Goal: Task Accomplishment & Management: Complete application form

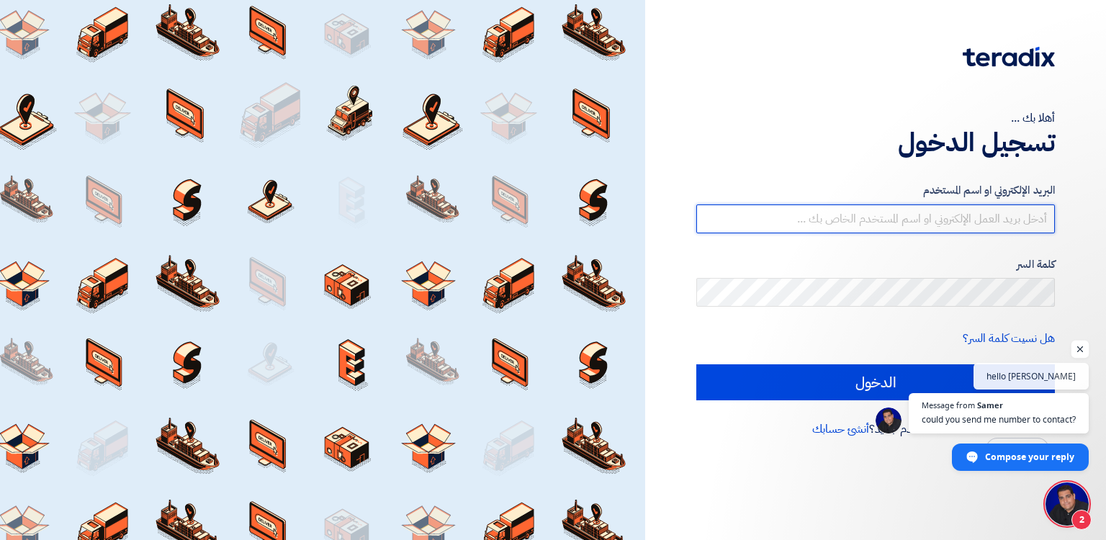
type input "[EMAIL_ADDRESS][DOMAIN_NAME]"
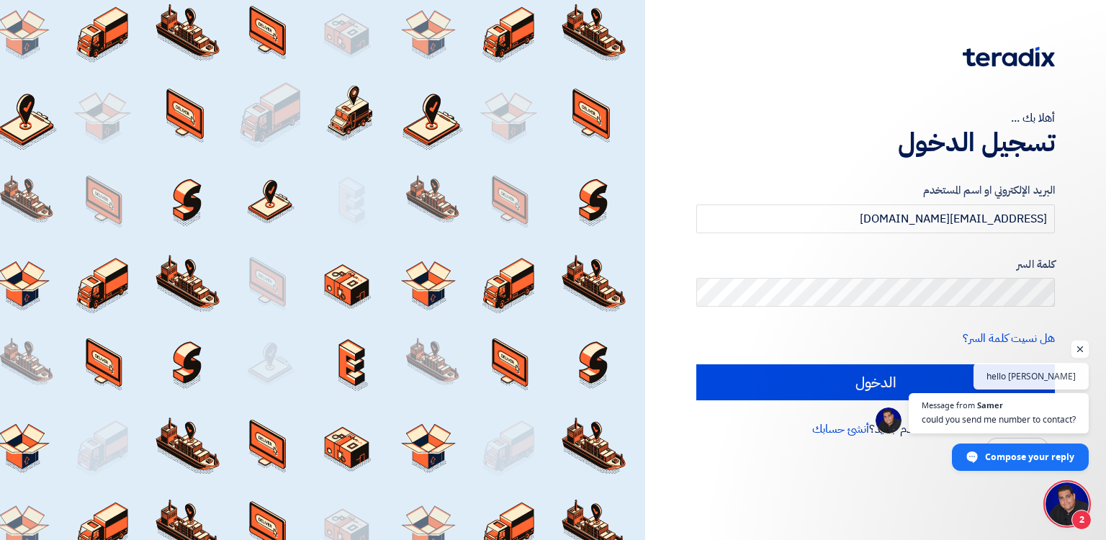
click at [1079, 349] on span "Open chat" at bounding box center [1080, 350] width 18 height 18
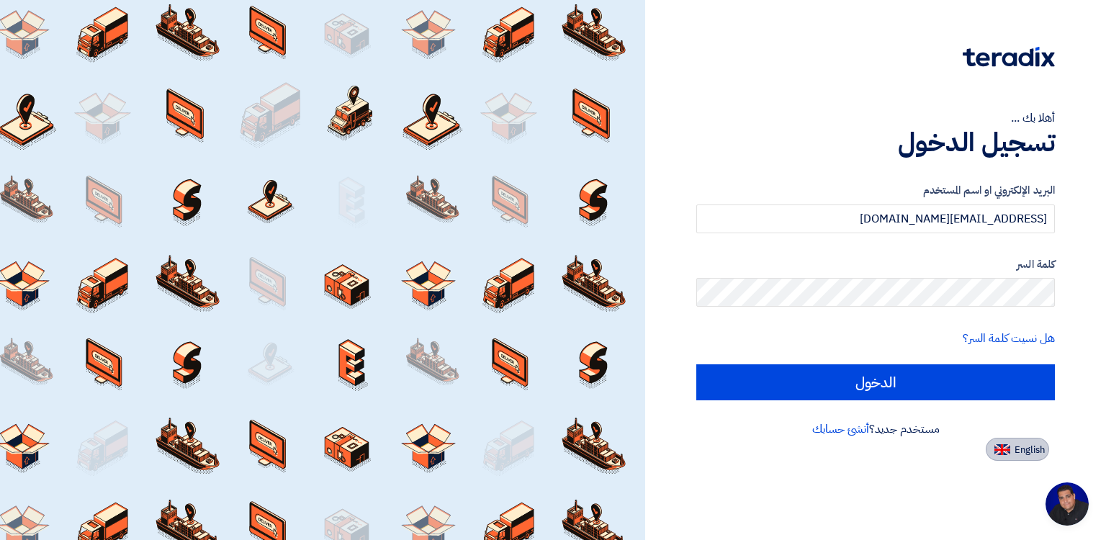
click at [1022, 454] on span "English" at bounding box center [1030, 450] width 30 height 10
type input "Sign in"
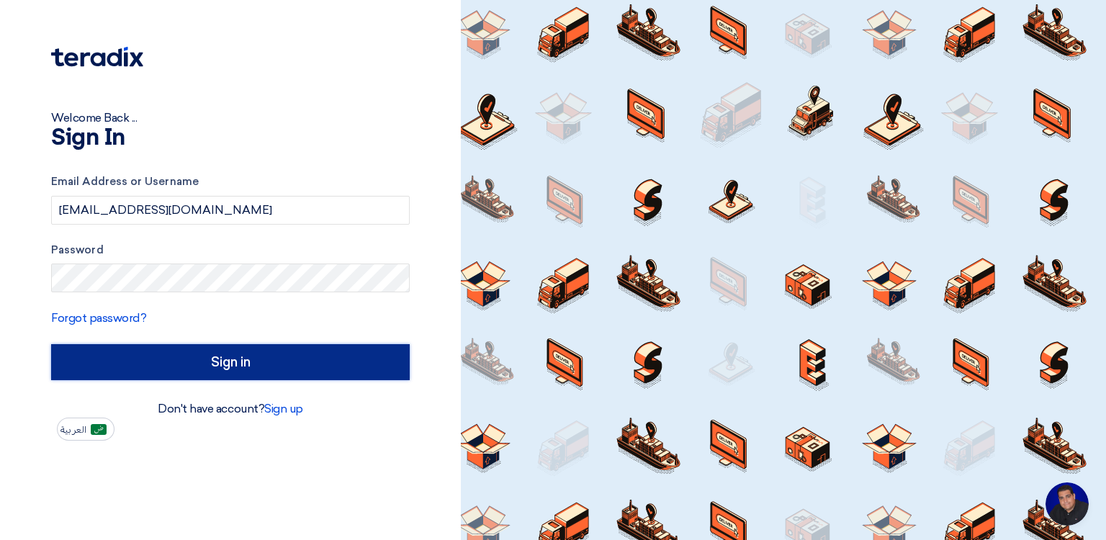
click at [217, 355] on input "Sign in" at bounding box center [230, 362] width 359 height 36
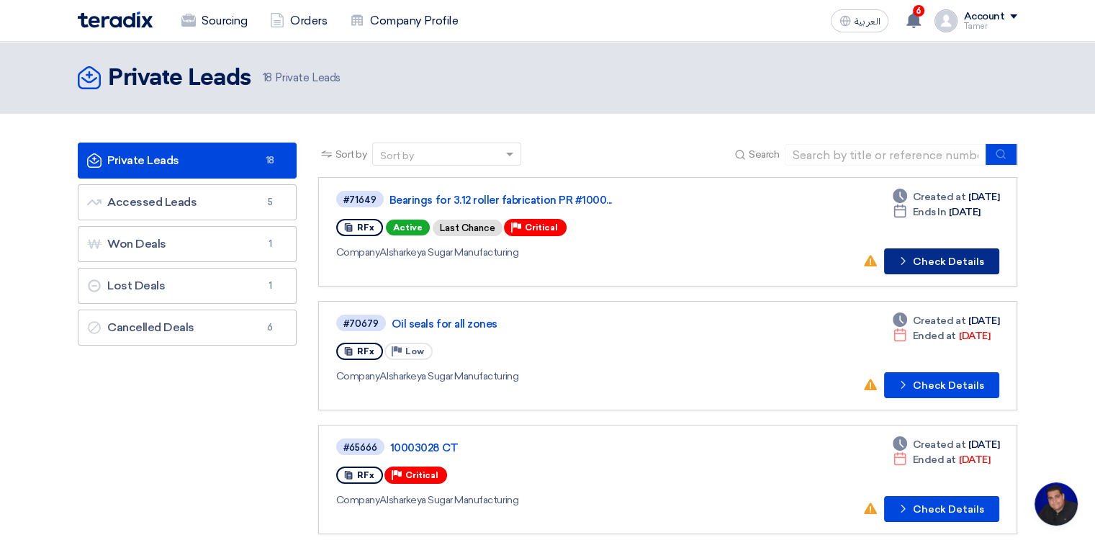
click at [930, 260] on button "Check details Check Details" at bounding box center [941, 261] width 115 height 26
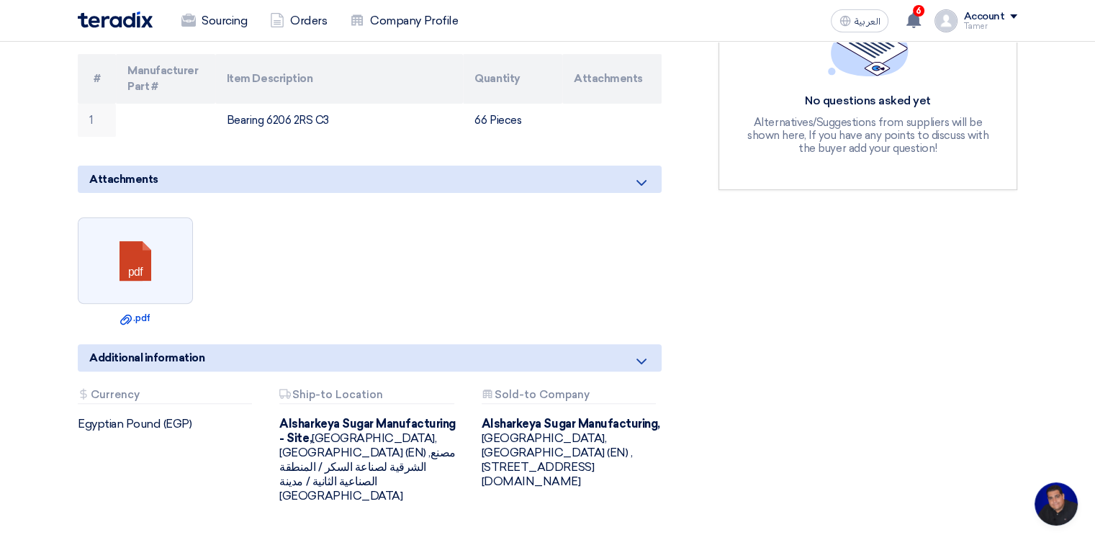
scroll to position [504, 0]
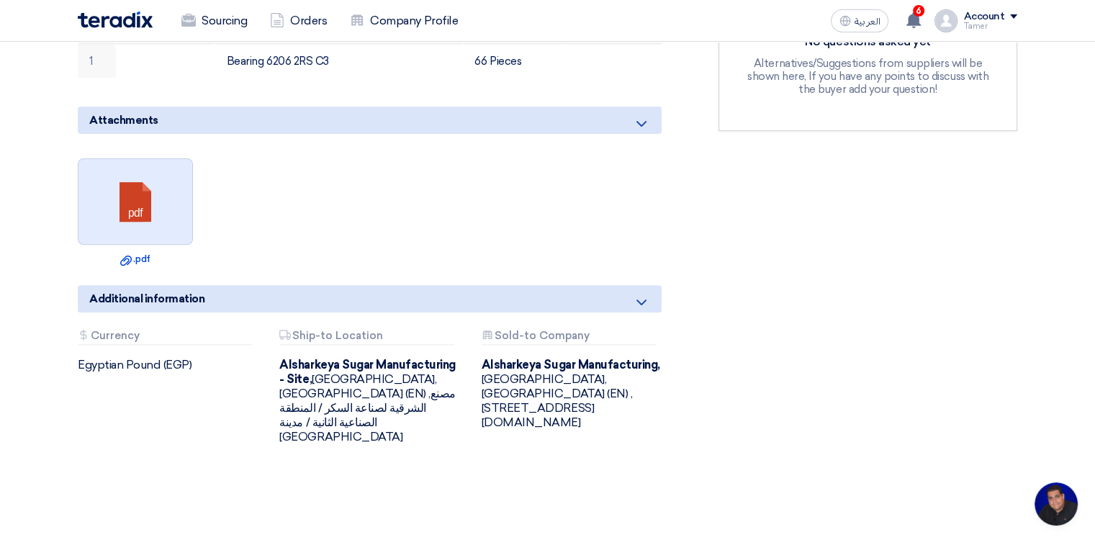
click at [147, 201] on link at bounding box center [135, 202] width 115 height 86
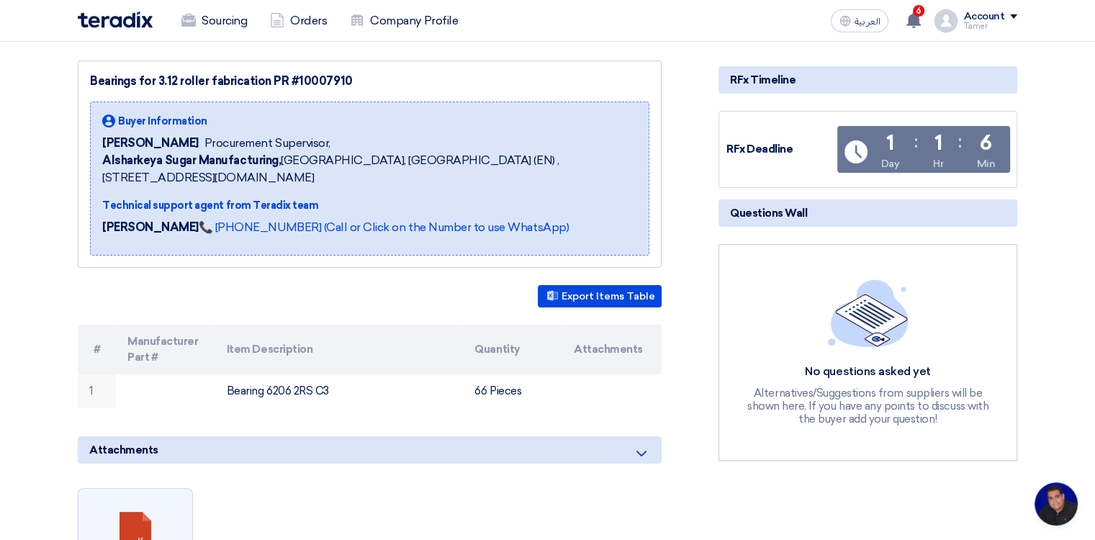
scroll to position [0, 0]
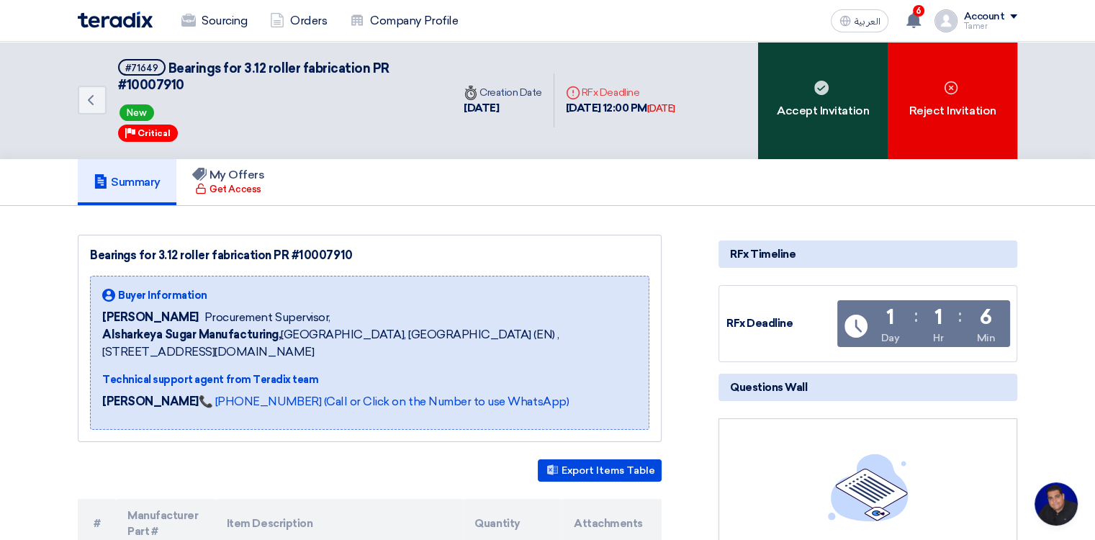
click at [843, 72] on div "Accept Invitation" at bounding box center [823, 100] width 130 height 117
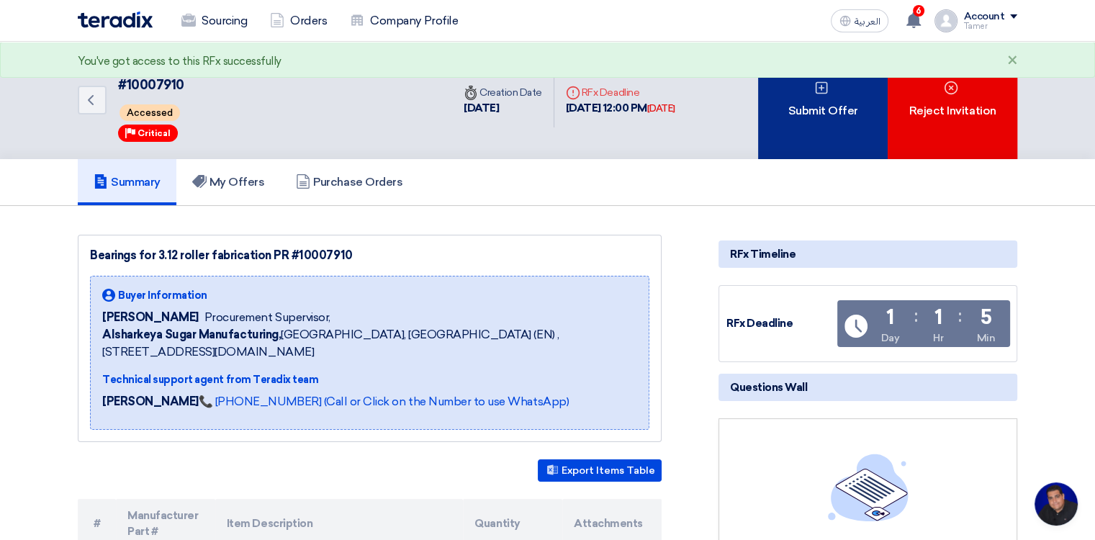
click at [796, 92] on div "Submit Offer" at bounding box center [823, 100] width 130 height 117
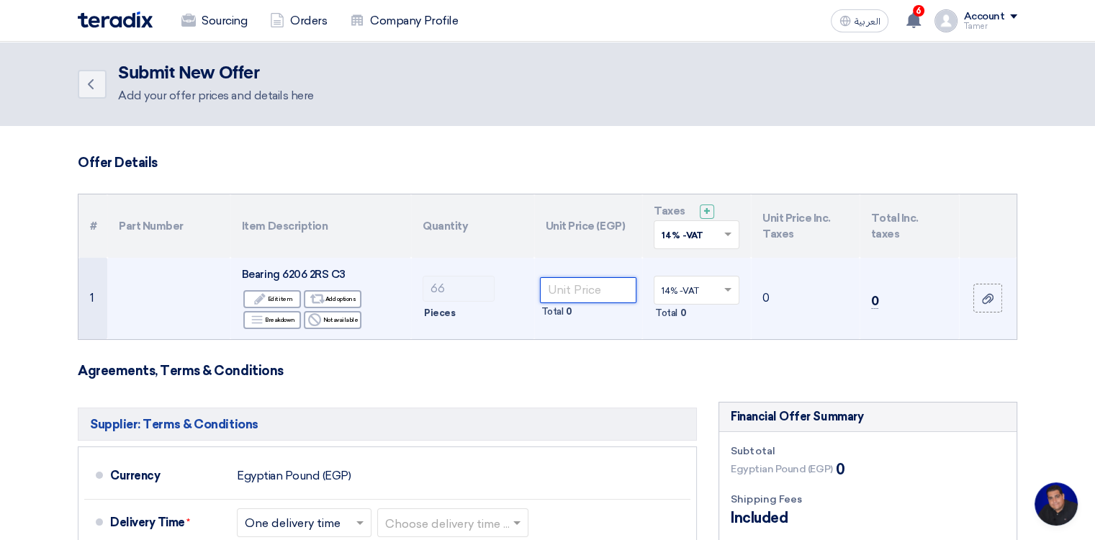
click at [576, 292] on input "number" at bounding box center [588, 290] width 97 height 26
type input "235"
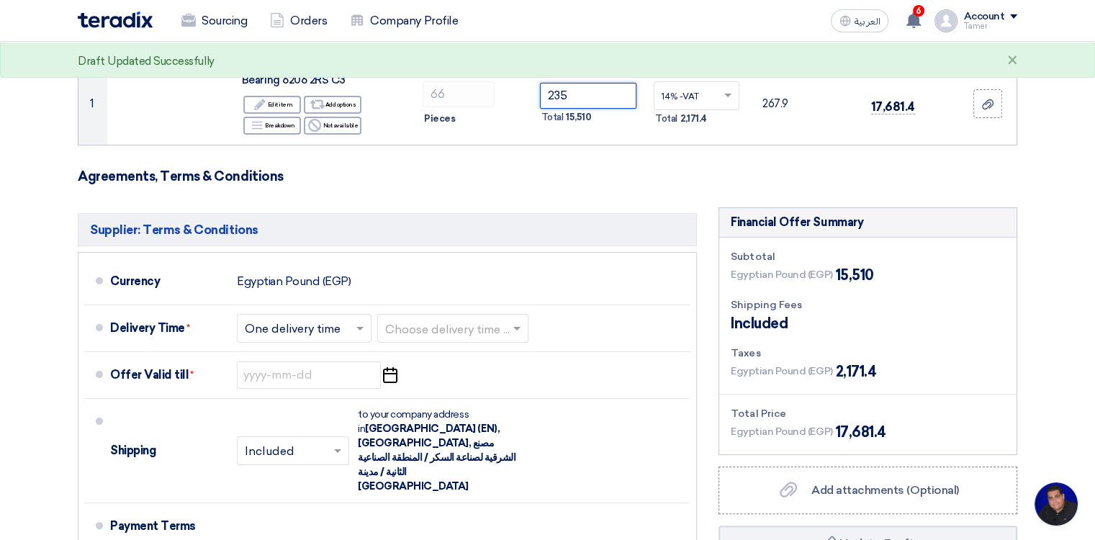
scroll to position [288, 0]
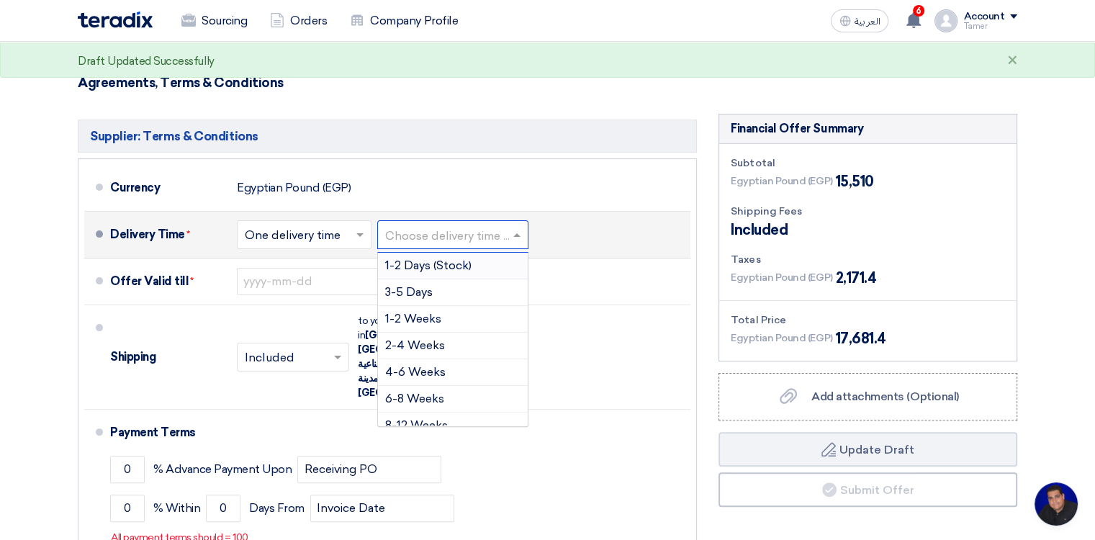
click at [513, 228] on span at bounding box center [519, 235] width 18 height 14
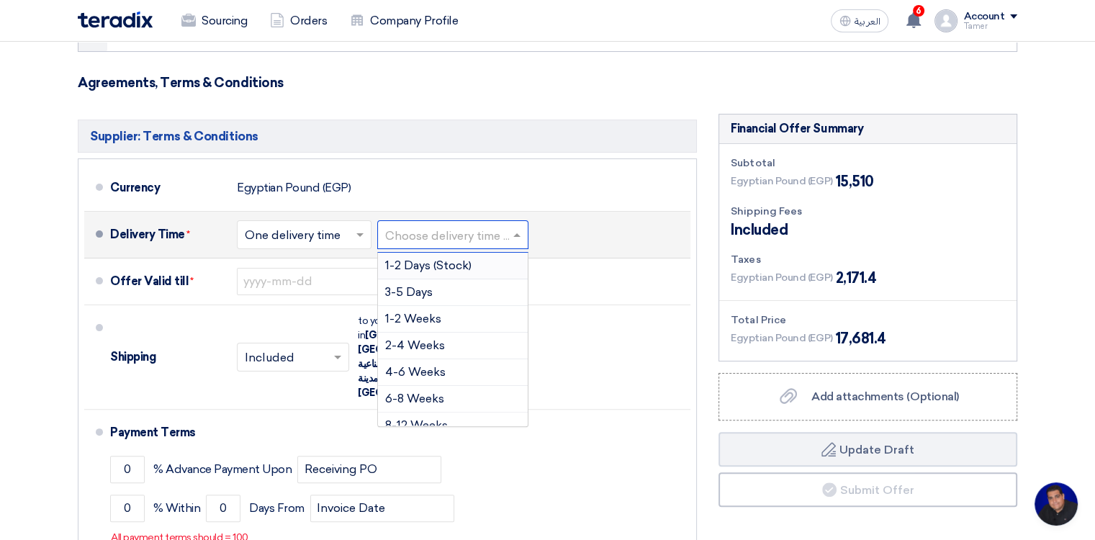
click at [477, 263] on div "1-2 Days (Stock)" at bounding box center [453, 266] width 150 height 27
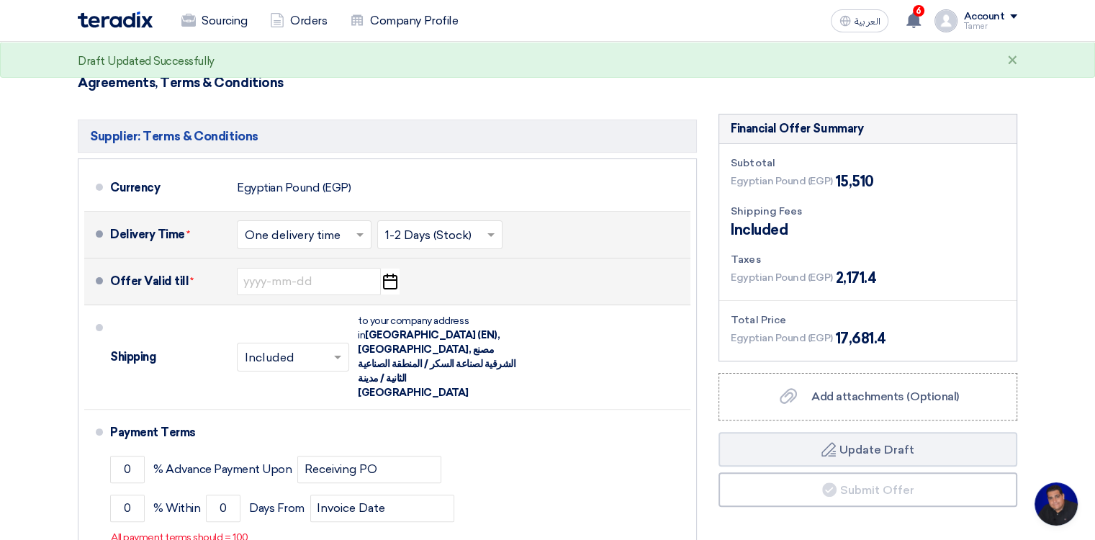
click at [394, 280] on icon "Pick a date" at bounding box center [389, 282] width 19 height 26
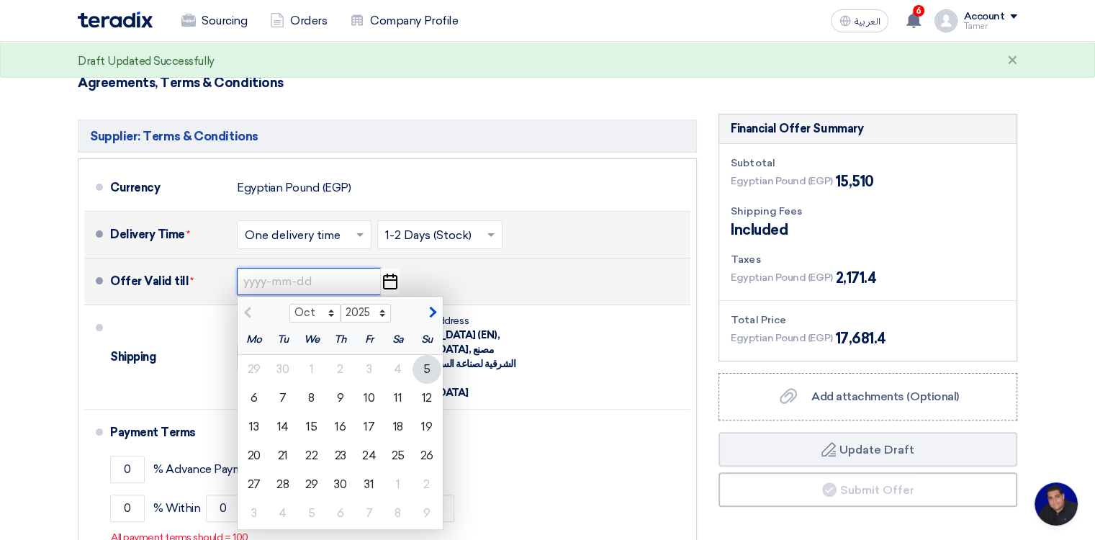
click at [253, 277] on input at bounding box center [309, 281] width 144 height 27
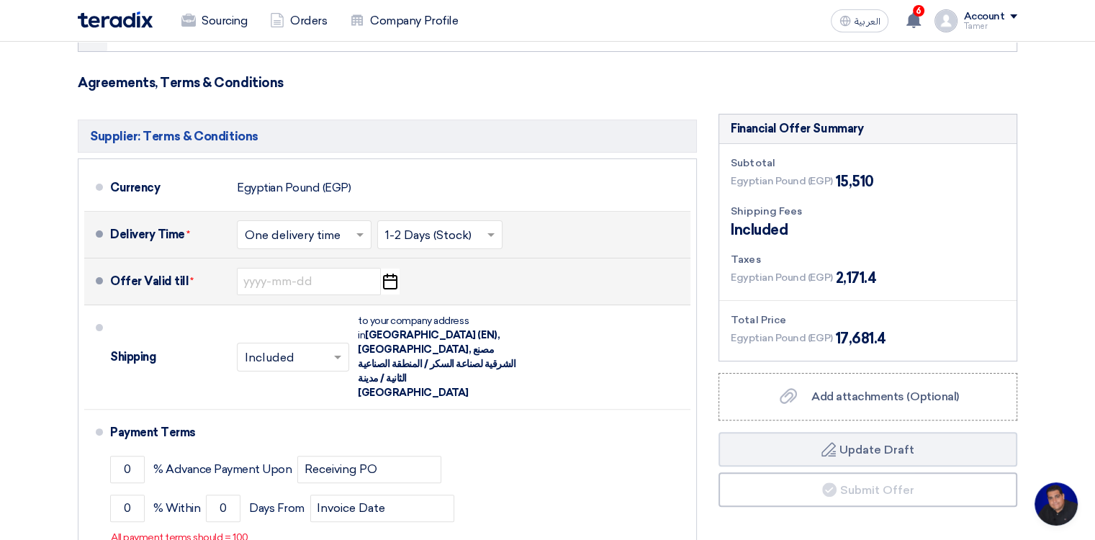
click at [392, 282] on icon "Pick a date" at bounding box center [389, 282] width 19 height 26
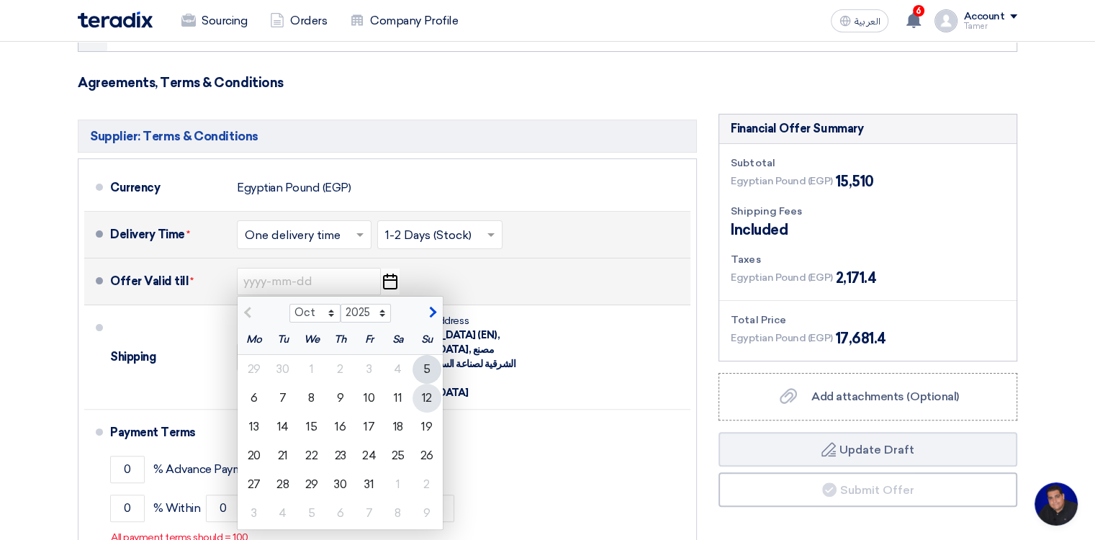
click at [435, 398] on div "12" at bounding box center [427, 398] width 29 height 29
type input "[DATE]"
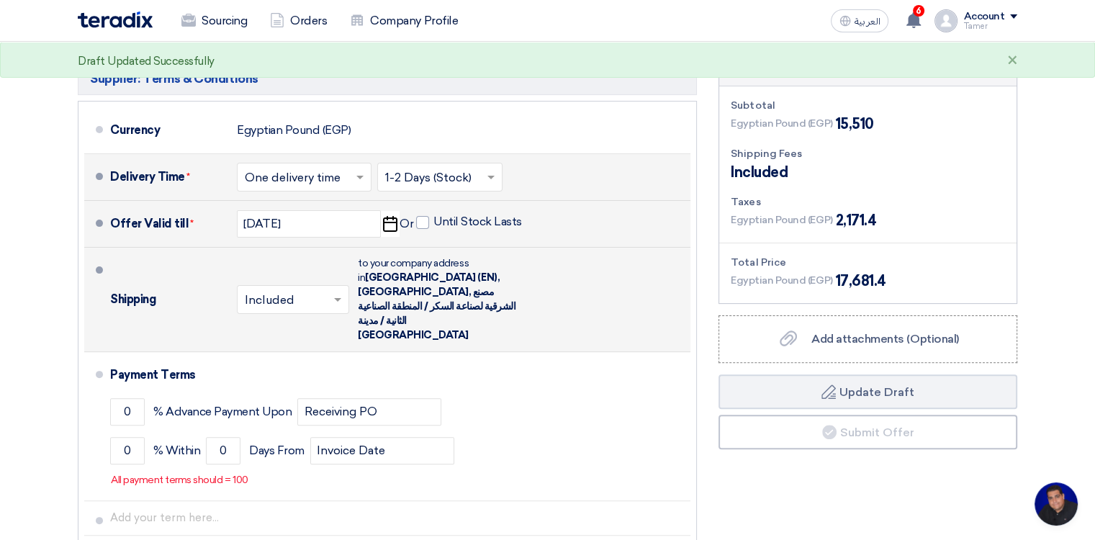
scroll to position [432, 0]
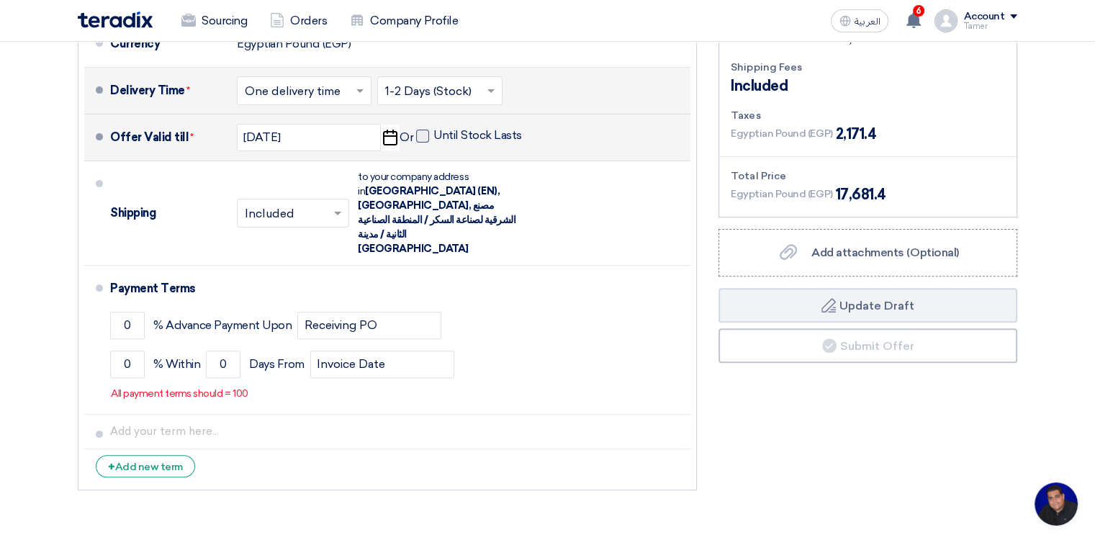
click at [420, 138] on span at bounding box center [422, 136] width 13 height 13
click at [433, 138] on input "Until Stock Lasts" at bounding box center [478, 141] width 91 height 27
checkbox input "true"
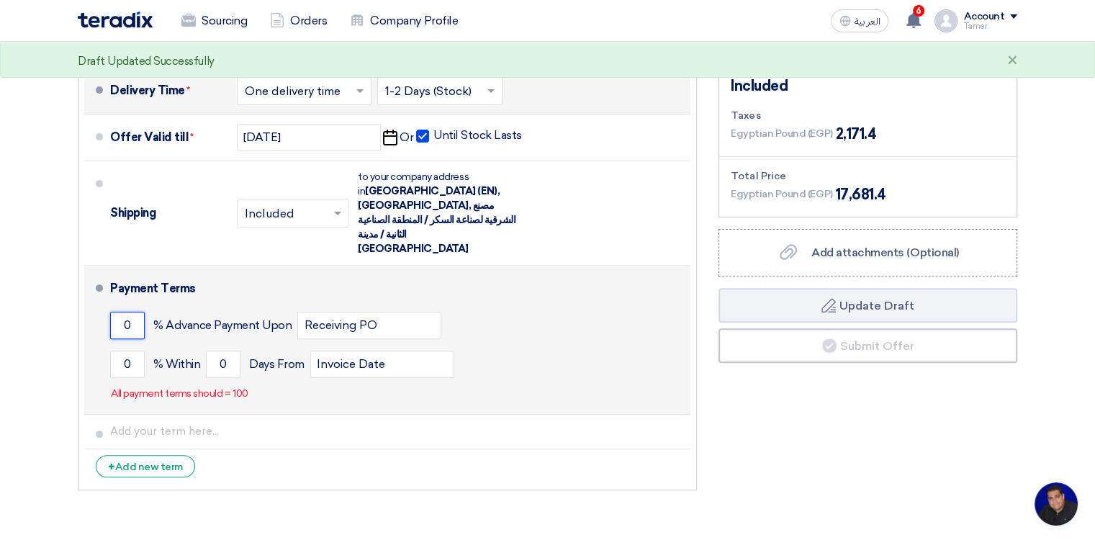
drag, startPoint x: 135, startPoint y: 292, endPoint x: 104, endPoint y: 294, distance: 31.0
click at [104, 294] on li "Payment Terms 0 % Advance Payment Upon Receiving PO 0 % Within 0" at bounding box center [387, 340] width 606 height 149
drag, startPoint x: 133, startPoint y: 336, endPoint x: 101, endPoint y: 332, distance: 32.6
click at [101, 332] on li "Payment Terms 0 % Advance Payment Upon Receiving PO 0 % Within 0" at bounding box center [387, 340] width 606 height 149
type input "100"
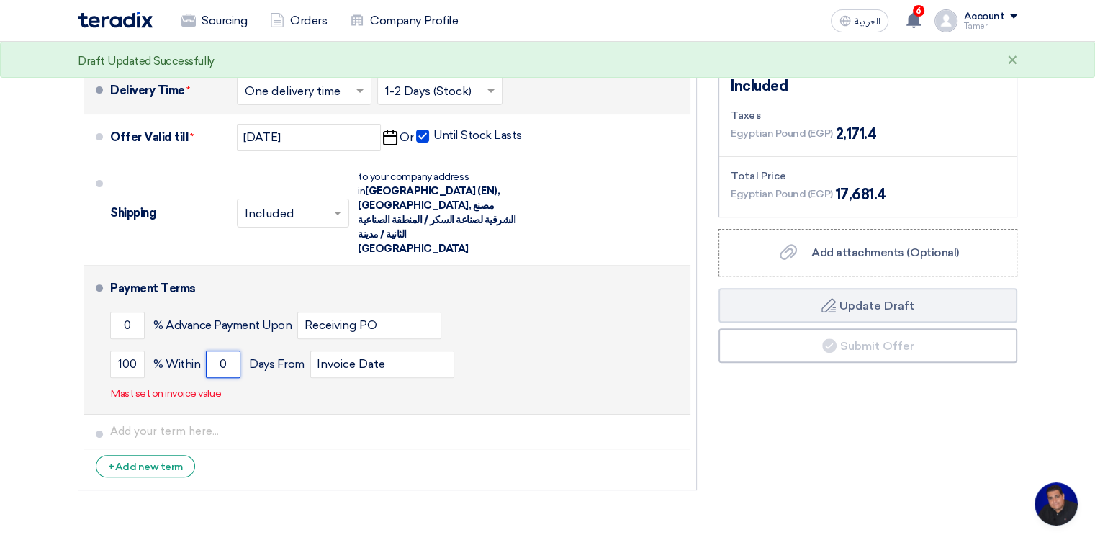
drag, startPoint x: 233, startPoint y: 336, endPoint x: 197, endPoint y: 326, distance: 37.9
click at [197, 345] on div "100 % [DATE] From Invoice Date" at bounding box center [397, 364] width 575 height 39
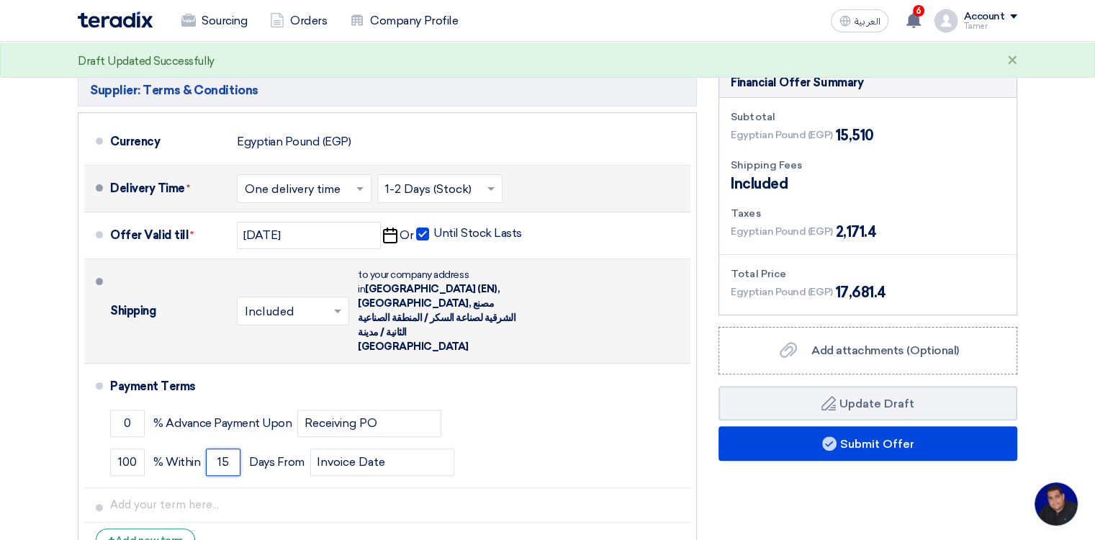
scroll to position [360, 0]
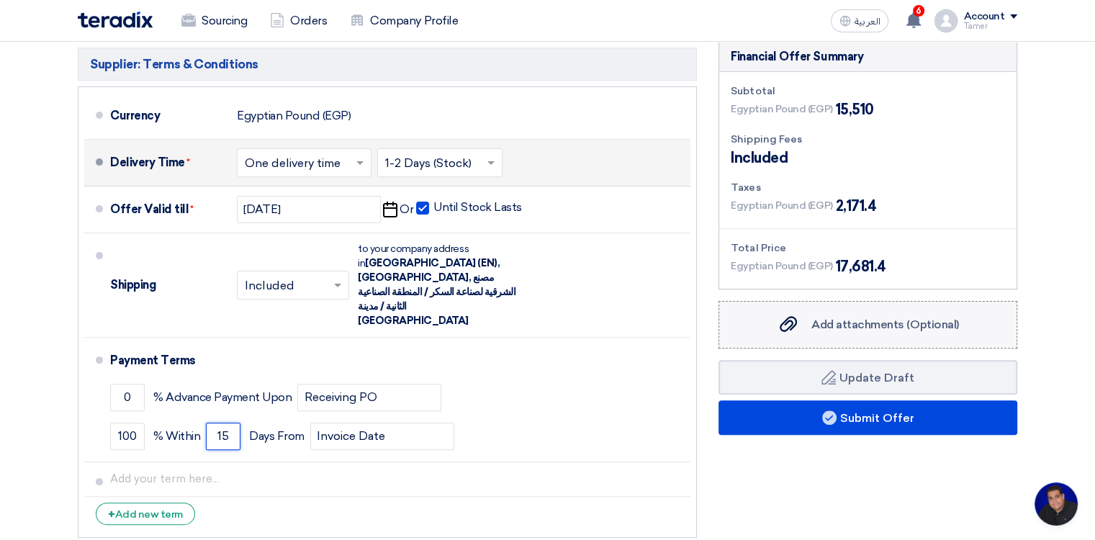
type input "15"
click at [834, 333] on label "Add attachments (Optional) Add attachments (Optional)" at bounding box center [868, 325] width 299 height 48
click at [0, 0] on input "Add attachments (Optional) Add attachments (Optional)" at bounding box center [0, 0] width 0 height 0
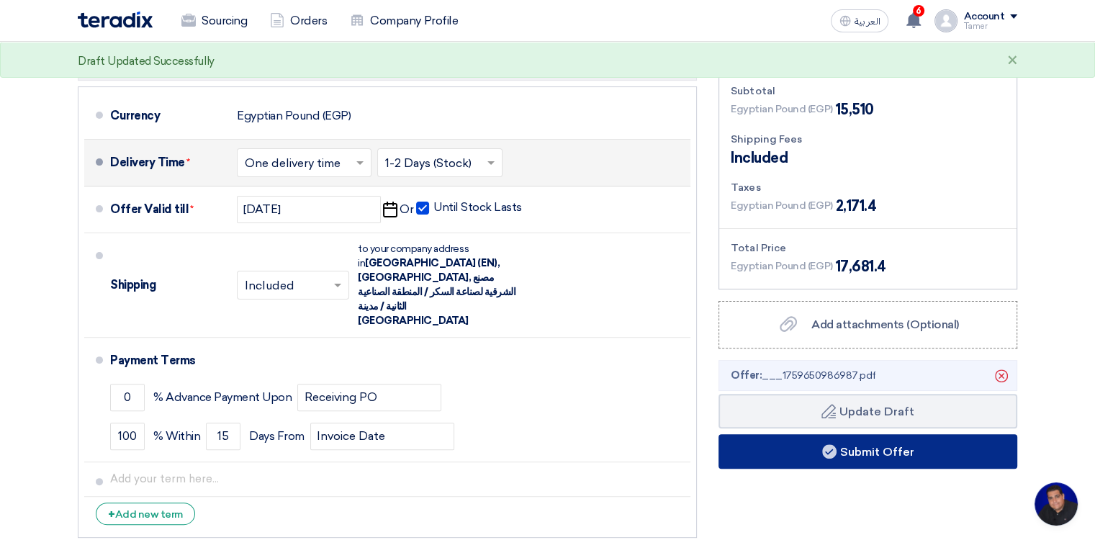
click at [914, 453] on button "Submit Offer" at bounding box center [868, 451] width 299 height 35
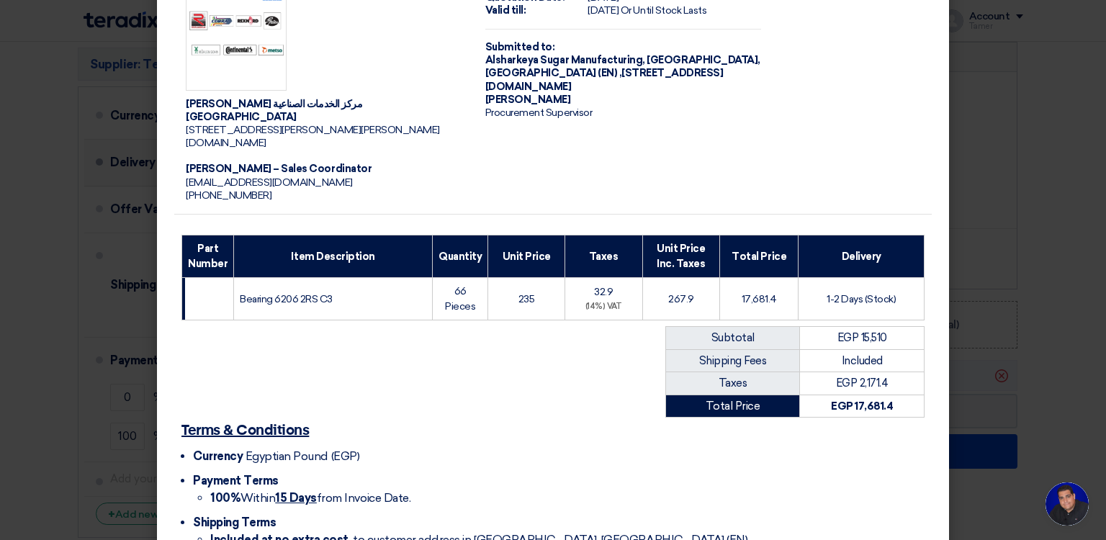
scroll to position [220, 0]
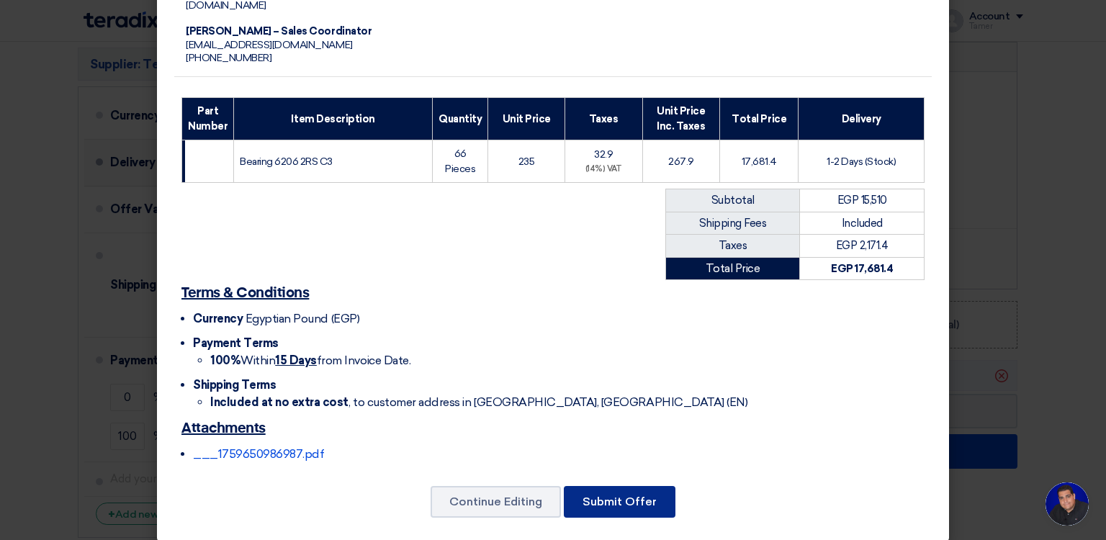
click at [617, 489] on button "Submit Offer" at bounding box center [620, 502] width 112 height 32
